Goal: Check status: Check status

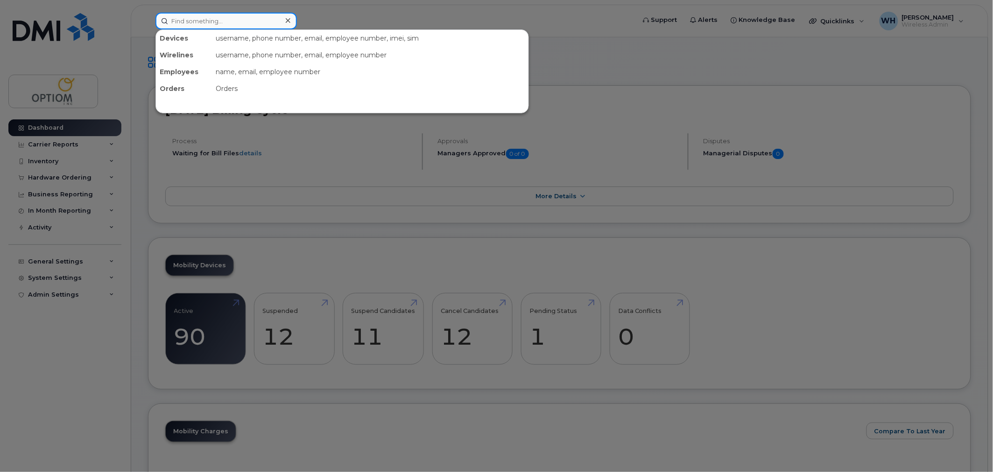
click at [253, 20] on input at bounding box center [225, 21] width 141 height 17
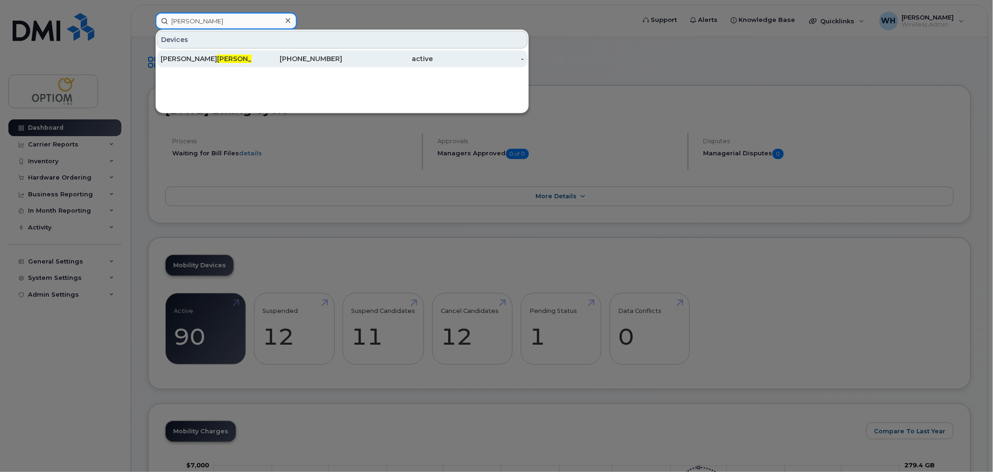
type input "[PERSON_NAME]"
click at [258, 59] on div "[PHONE_NUMBER]" at bounding box center [297, 58] width 91 height 9
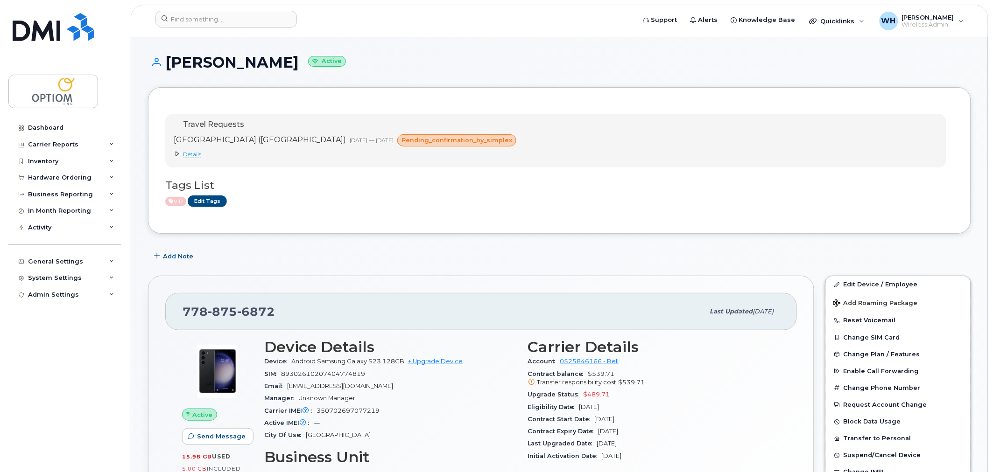
click at [176, 152] on icon at bounding box center [178, 154] width 6 height 6
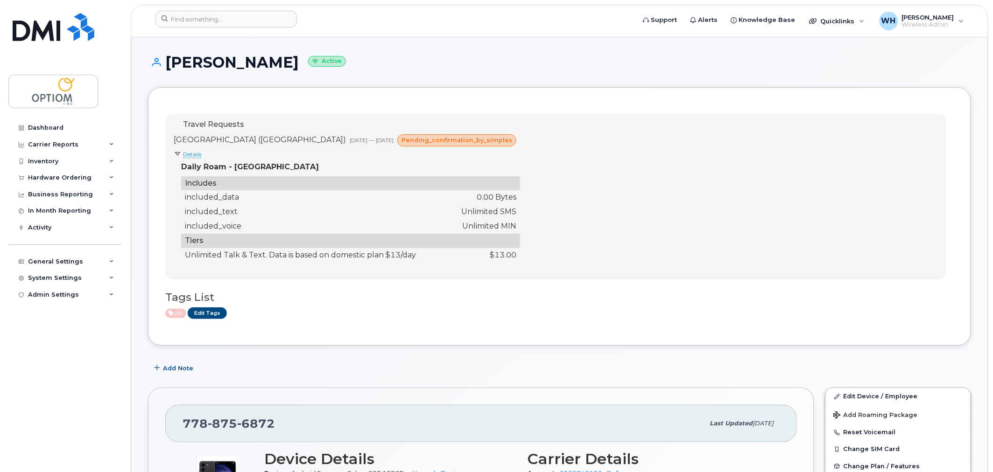
click at [405, 144] on span "pending_confirmation_by_simplex" at bounding box center [456, 140] width 111 height 9
click at [431, 144] on span "pending_confirmation_by_simplex" at bounding box center [456, 140] width 111 height 9
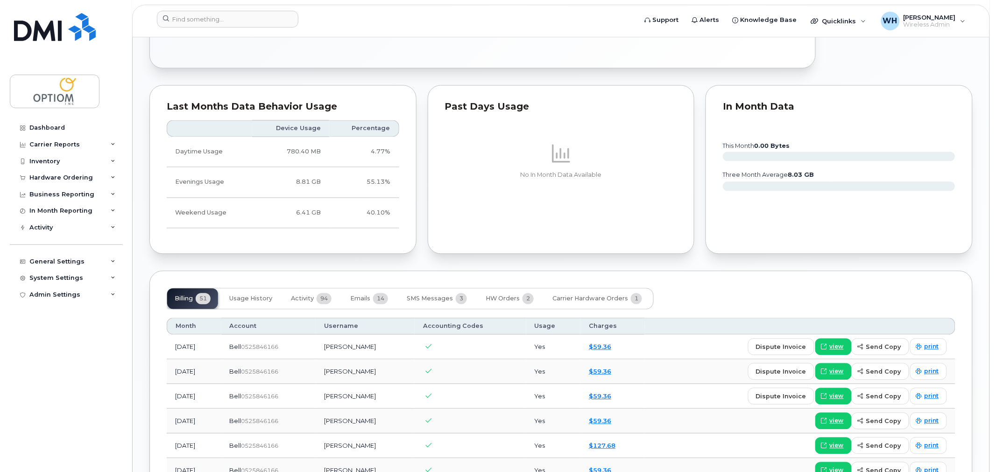
scroll to position [674, 0]
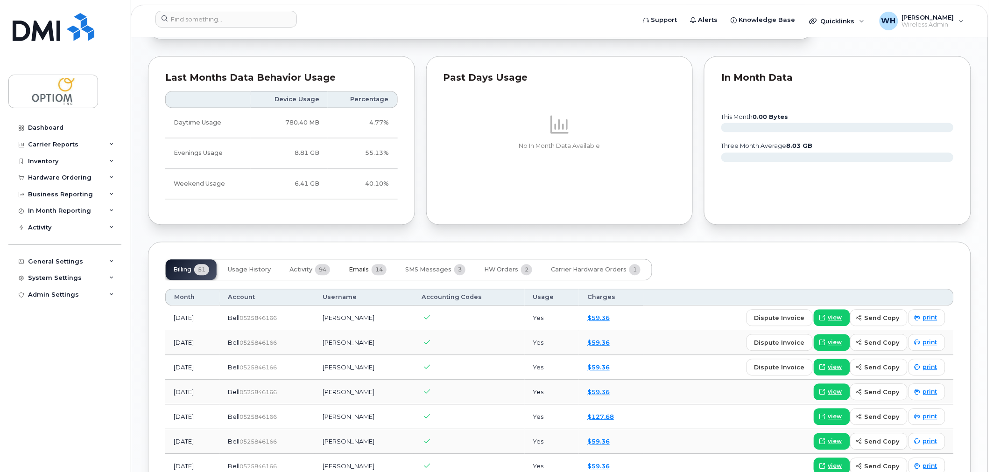
click at [366, 273] on span "Emails" at bounding box center [359, 269] width 20 height 7
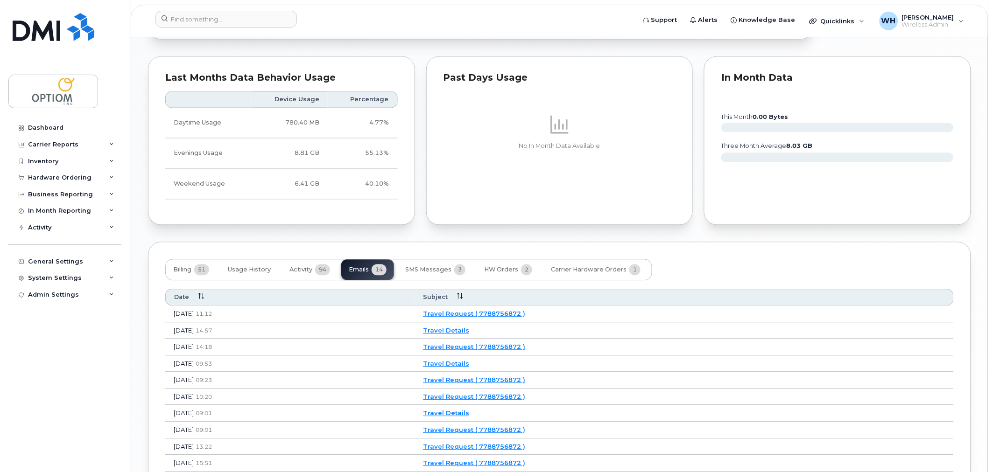
click at [525, 316] on link "Travel Request ( 7788756872 )" at bounding box center [474, 313] width 102 height 7
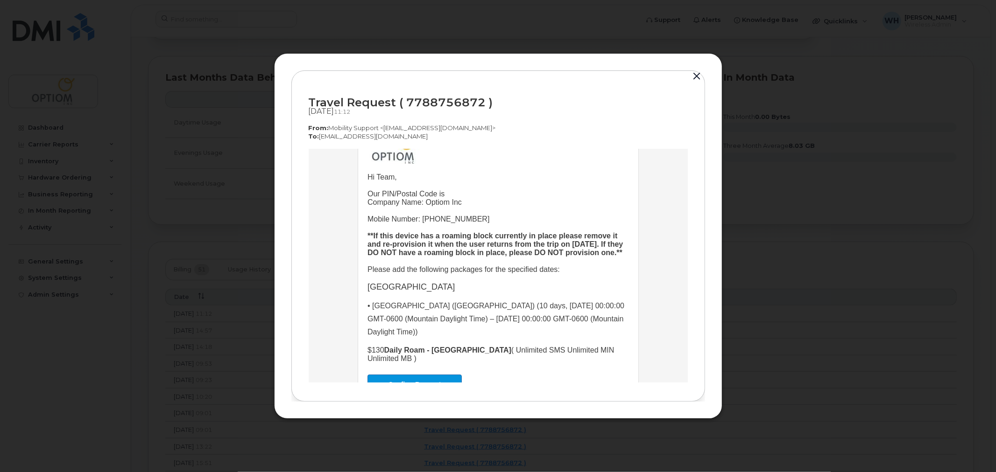
scroll to position [171, 0]
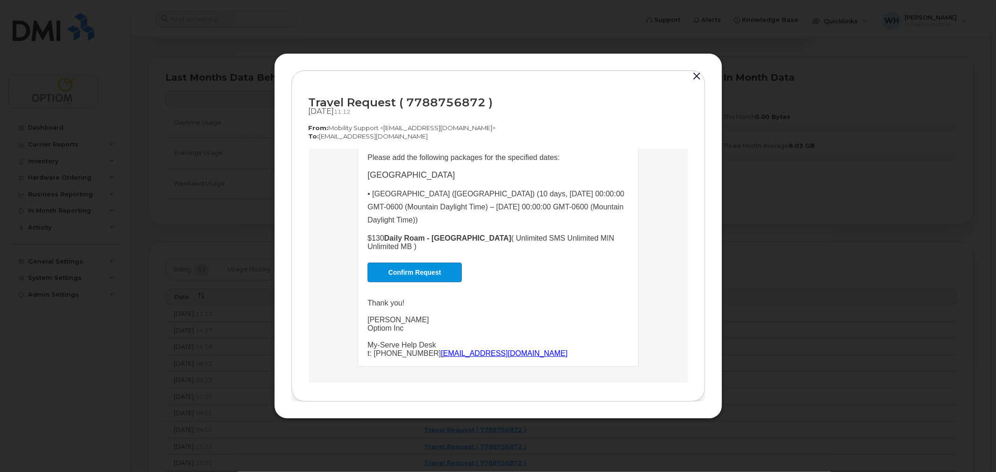
click at [433, 272] on link "Confirm Request" at bounding box center [414, 272] width 94 height 20
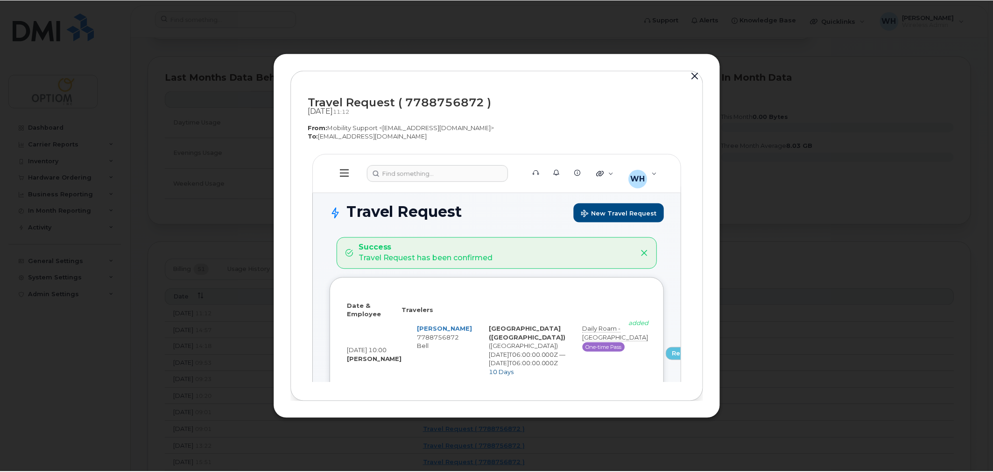
scroll to position [0, 0]
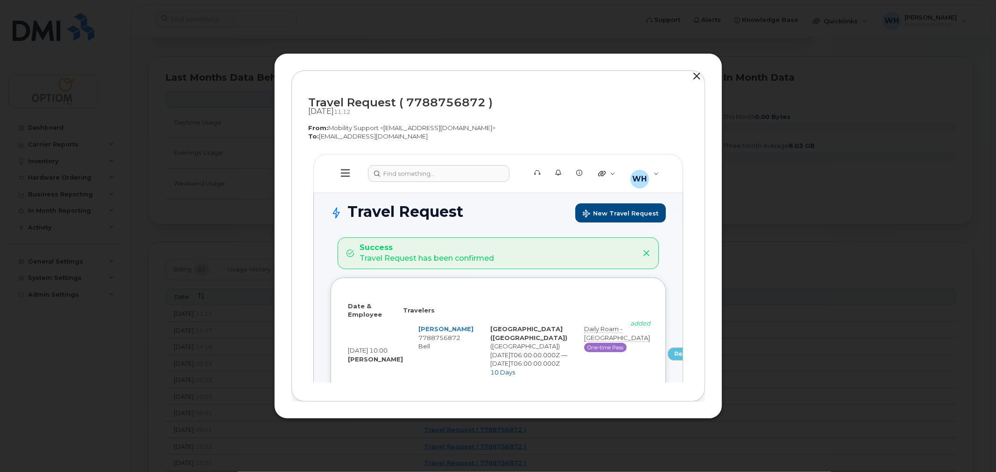
select select
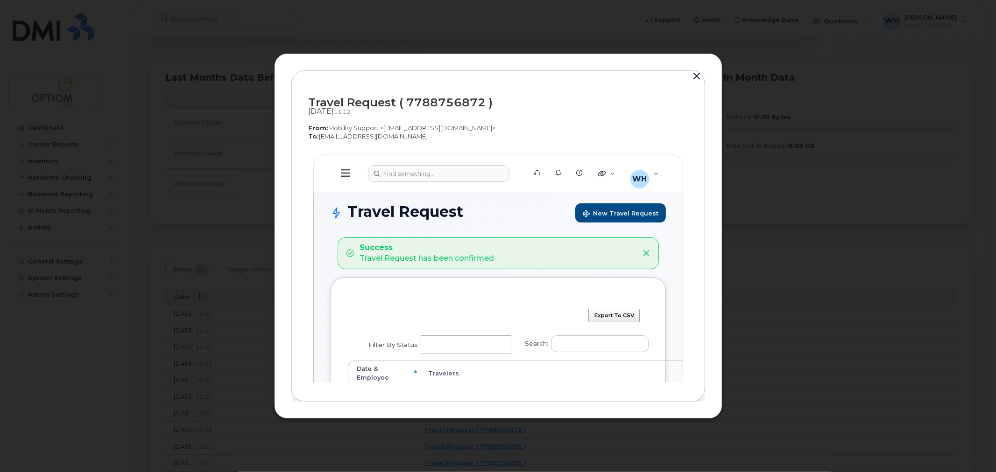
click at [699, 74] on button "button" at bounding box center [697, 76] width 14 height 13
